Goal: Information Seeking & Learning: Learn about a topic

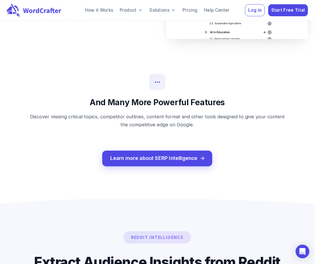
scroll to position [832, 0]
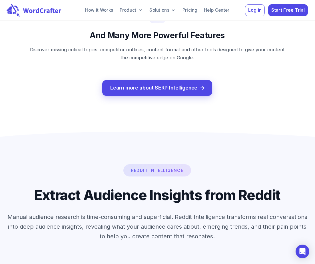
click at [139, 200] on h2 "Extract Audience Insights from Reddit" at bounding box center [157, 192] width 301 height 22
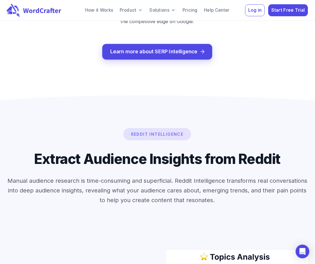
scroll to position [884, 0]
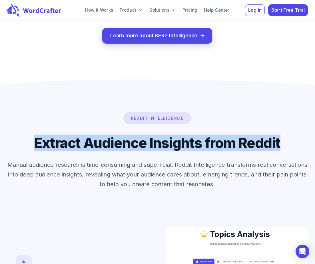
drag, startPoint x: 277, startPoint y: 143, endPoint x: 24, endPoint y: 144, distance: 252.8
click at [24, 144] on h2 "Extract Audience Insights from Reddit" at bounding box center [157, 140] width 301 height 22
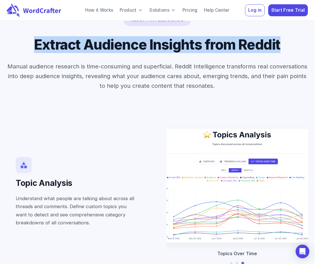
scroll to position [977, 0]
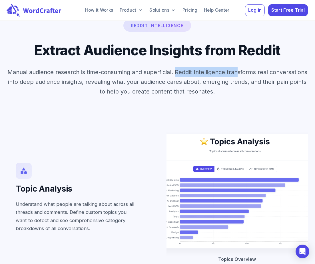
drag, startPoint x: 175, startPoint y: 73, endPoint x: 238, endPoint y: 73, distance: 62.3
click at [238, 73] on p "Manual audience research is time-consuming and superficial. Reddit Intelligence…" at bounding box center [157, 81] width 301 height 29
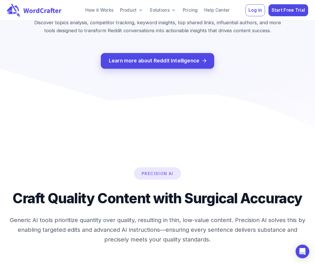
scroll to position [1583, 0]
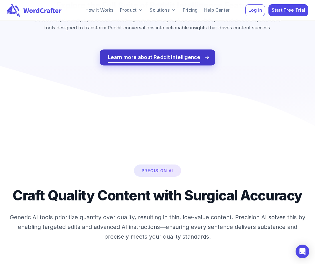
click at [159, 62] on span "Learn more about Reddit Intelligence" at bounding box center [154, 57] width 93 height 9
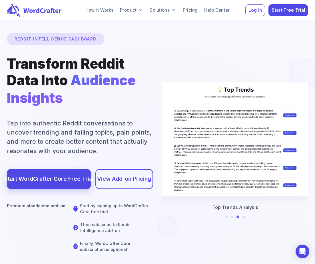
scroll to position [17, 0]
